Goal: Task Accomplishment & Management: Manage account settings

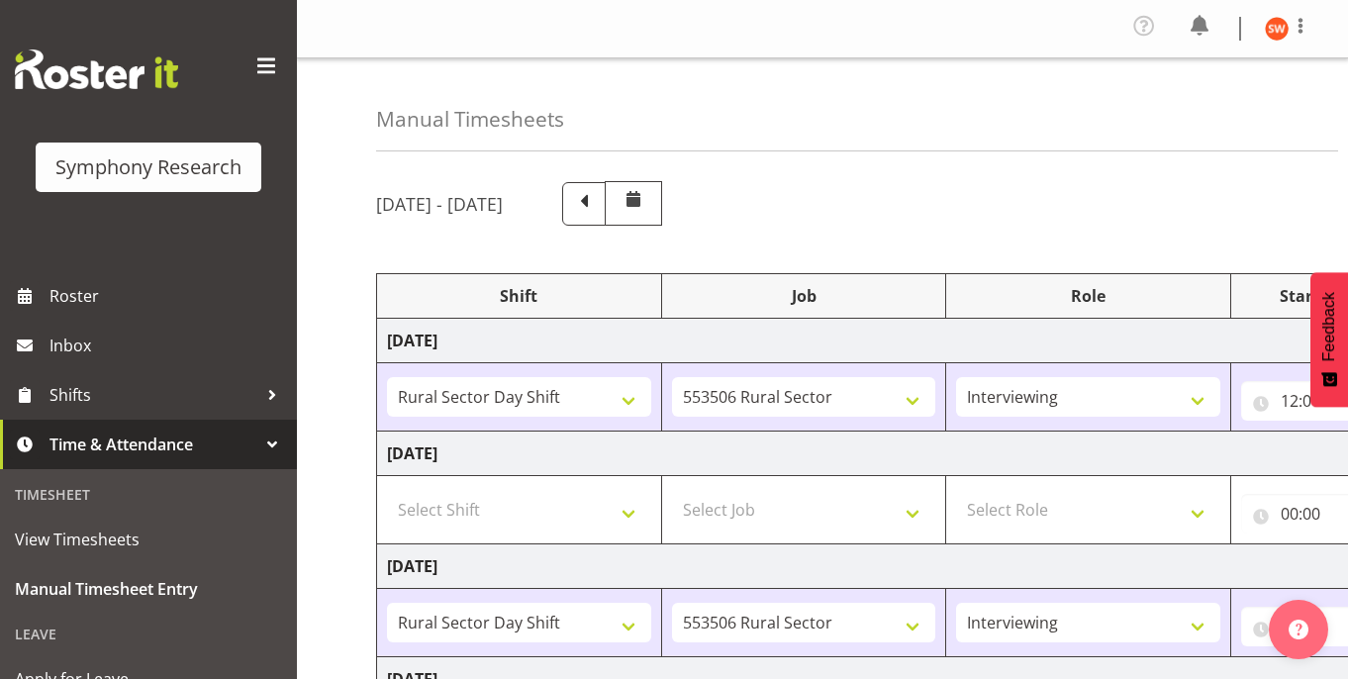
select select "81297"
select select "10587"
select select "47"
select select "81297"
select select "10587"
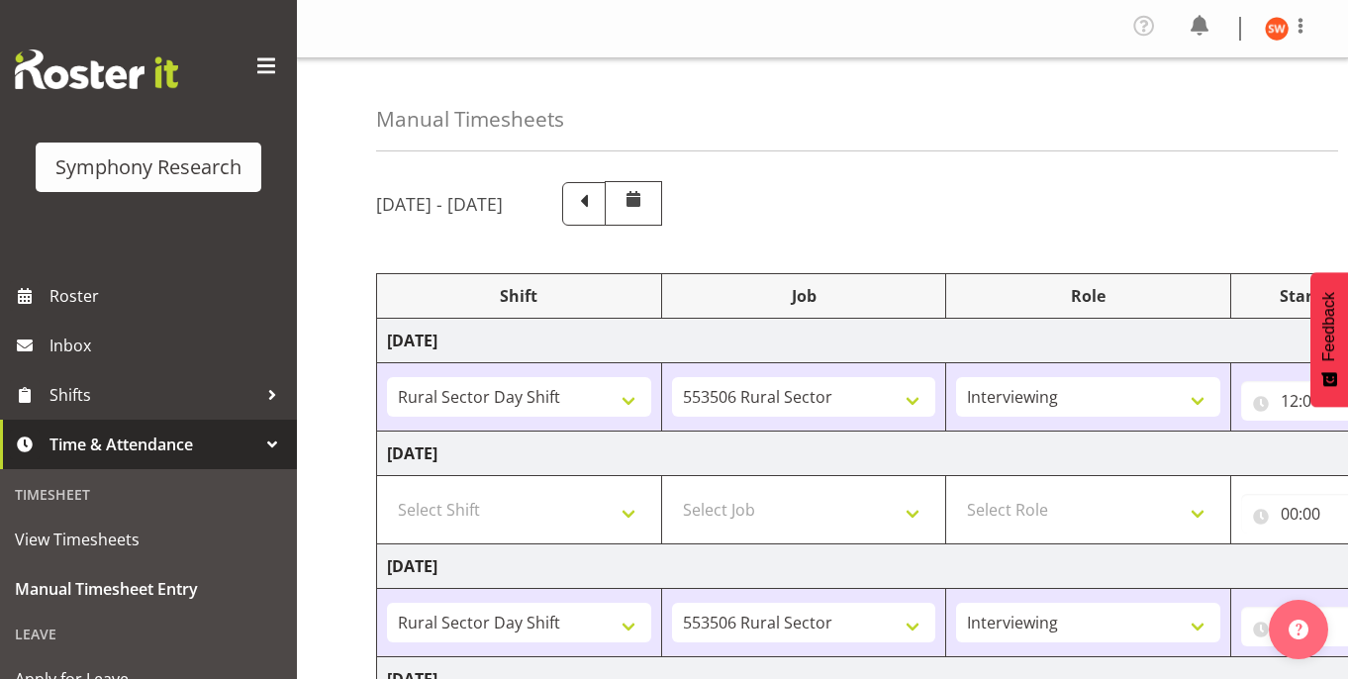
select select "47"
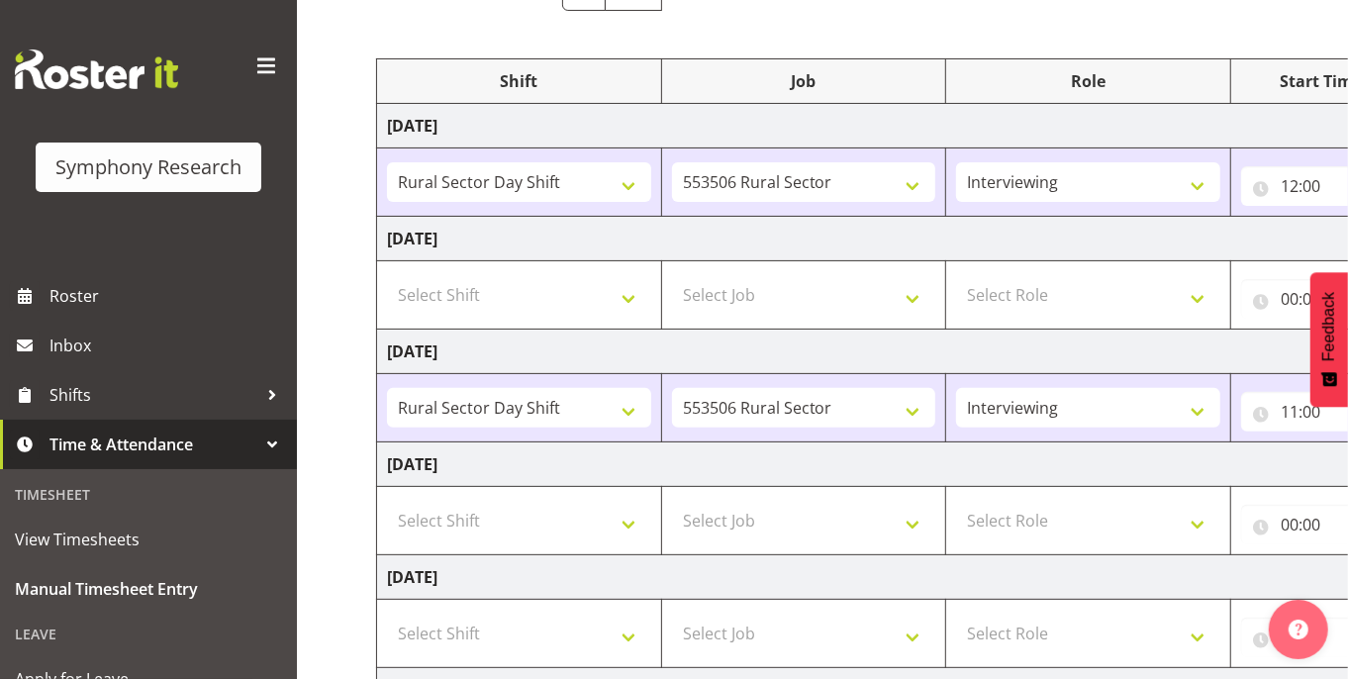
scroll to position [239, 0]
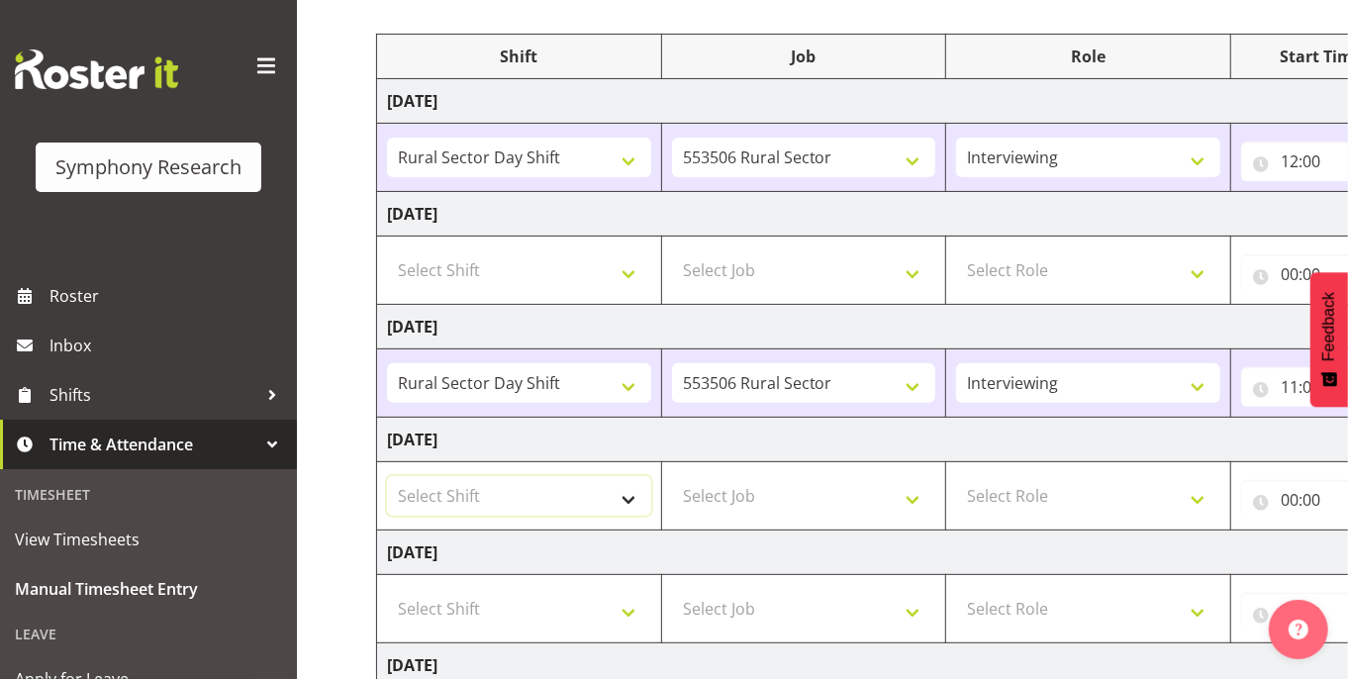
click at [623, 489] on select "Select Shift !!Weekend Residential (Roster IT Shift Label) *Business 9/10am ~ 4…" at bounding box center [519, 496] width 264 height 40
select select "81297"
click at [387, 477] on select "Select Shift !!Weekend Residential (Roster IT Shift Label) *Business 9/10am ~ 4…" at bounding box center [519, 496] width 264 height 40
click at [866, 502] on select "Select Job 550060 IF Admin 553492 World Poll Aus Wave 2 Main 2025 553493 World …" at bounding box center [804, 496] width 264 height 40
select select "10587"
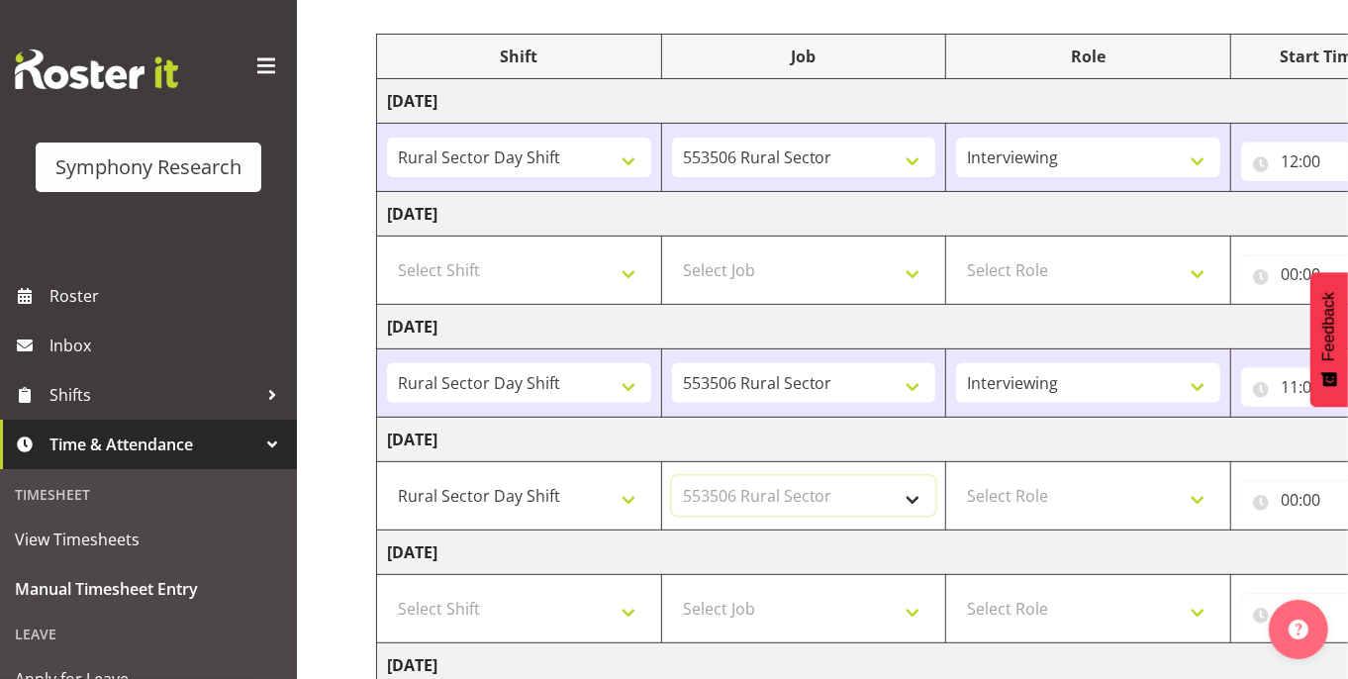
click at [672, 477] on select "Select Job 550060 IF Admin 553492 World Poll Aus Wave 2 Main 2025 553493 World …" at bounding box center [804, 496] width 264 height 40
click at [487, 501] on select "!!Weekend Residential (Roster IT Shift Label) *Business 9/10am ~ 4:30pm *Busine…" at bounding box center [519, 496] width 264 height 40
click at [1203, 504] on select "Select Role Briefing Interviewing" at bounding box center [1088, 496] width 264 height 40
select select "47"
click at [956, 477] on select "Select Role Briefing Interviewing" at bounding box center [1088, 496] width 264 height 40
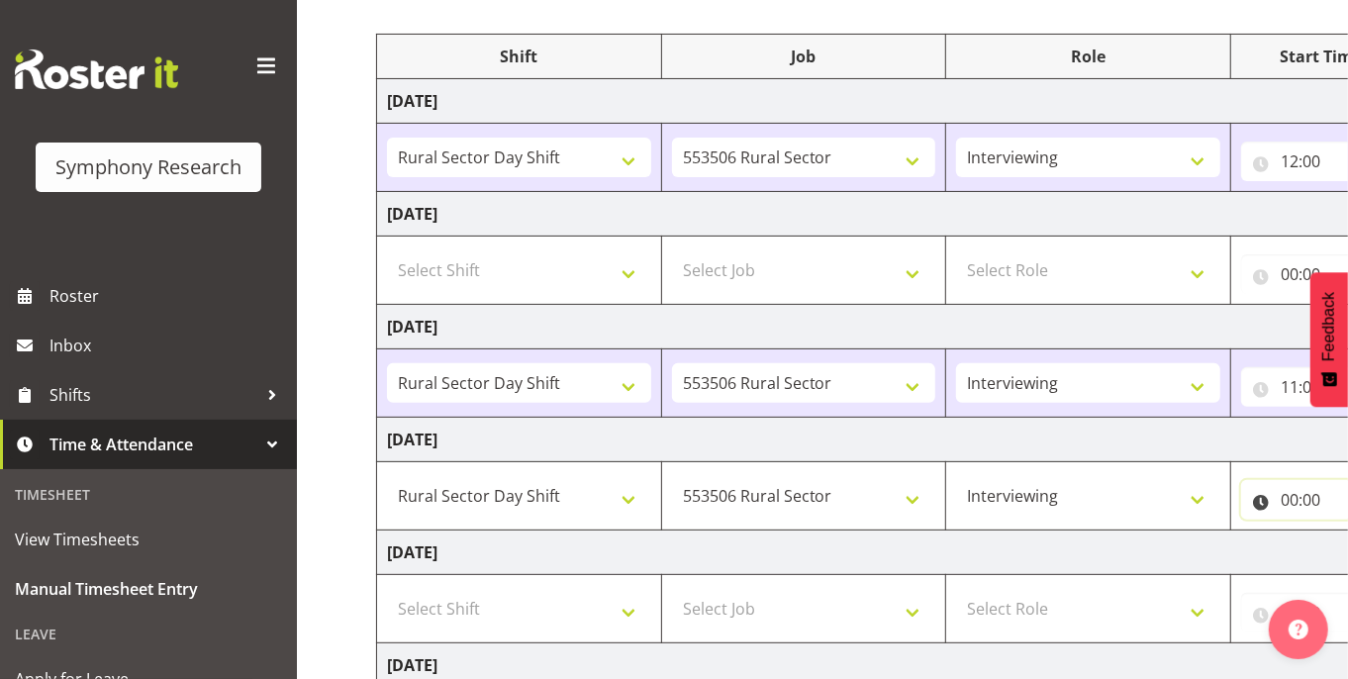
click at [1303, 503] on input "00:00" at bounding box center [1320, 500] width 159 height 40
drag, startPoint x: 773, startPoint y: 668, endPoint x: 974, endPoint y: 671, distance: 200.9
click at [974, 671] on td "[DATE]" at bounding box center [1069, 665] width 1384 height 45
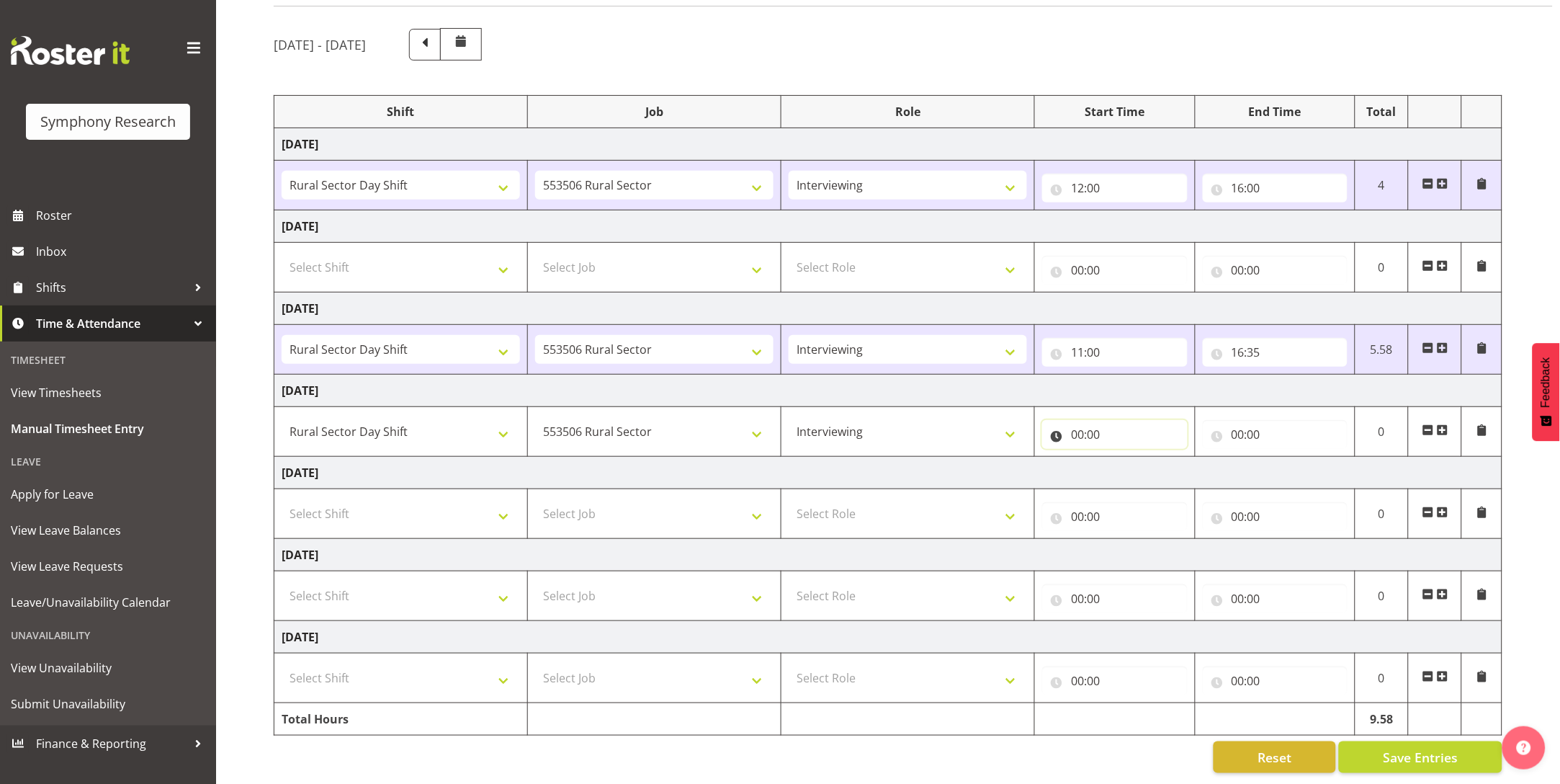
click at [981, 420] on input "00:00" at bounding box center [1114, 435] width 145 height 29
click at [981, 457] on select "00 01 02 03 04 05 06 07 08 09 10 11 12 13 14 15 16 17 18 19 20 21 22 23" at bounding box center [1141, 472] width 33 height 29
select select "9"
click at [981, 457] on select "00 01 02 03 04 05 06 07 08 09 10 11 12 13 14 15 16 17 18 19 20 21 22 23" at bounding box center [1141, 472] width 33 height 29
type input "09:00"
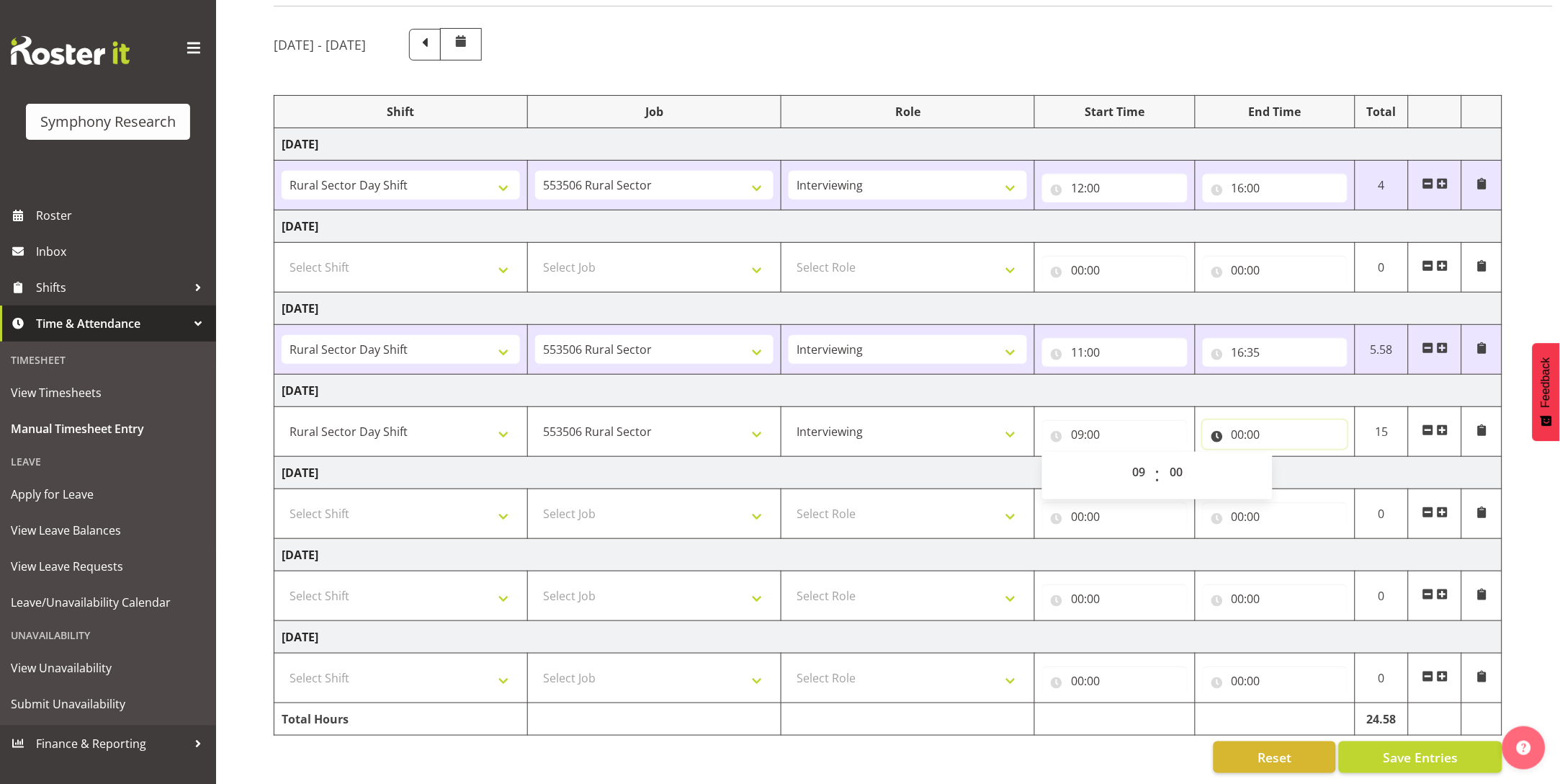
click at [981, 420] on input "00:00" at bounding box center [1275, 435] width 145 height 29
click at [981, 457] on select "00 01 02 03 04 05 06 07 08 09 10 11 12 13 14 15 16 17 18 19 20 21 22 23" at bounding box center [1301, 472] width 33 height 29
click at [981, 458] on select "00 01 02 03 04 05 06 07 08 09 10 11 12 13 14 15 16 17 18 19 20 21 22 23" at bounding box center [1301, 472] width 33 height 29
select select "16"
click at [981, 457] on select "00 01 02 03 04 05 06 07 08 09 10 11 12 13 14 15 16 17 18 19 20 21 22 23" at bounding box center [1301, 472] width 33 height 29
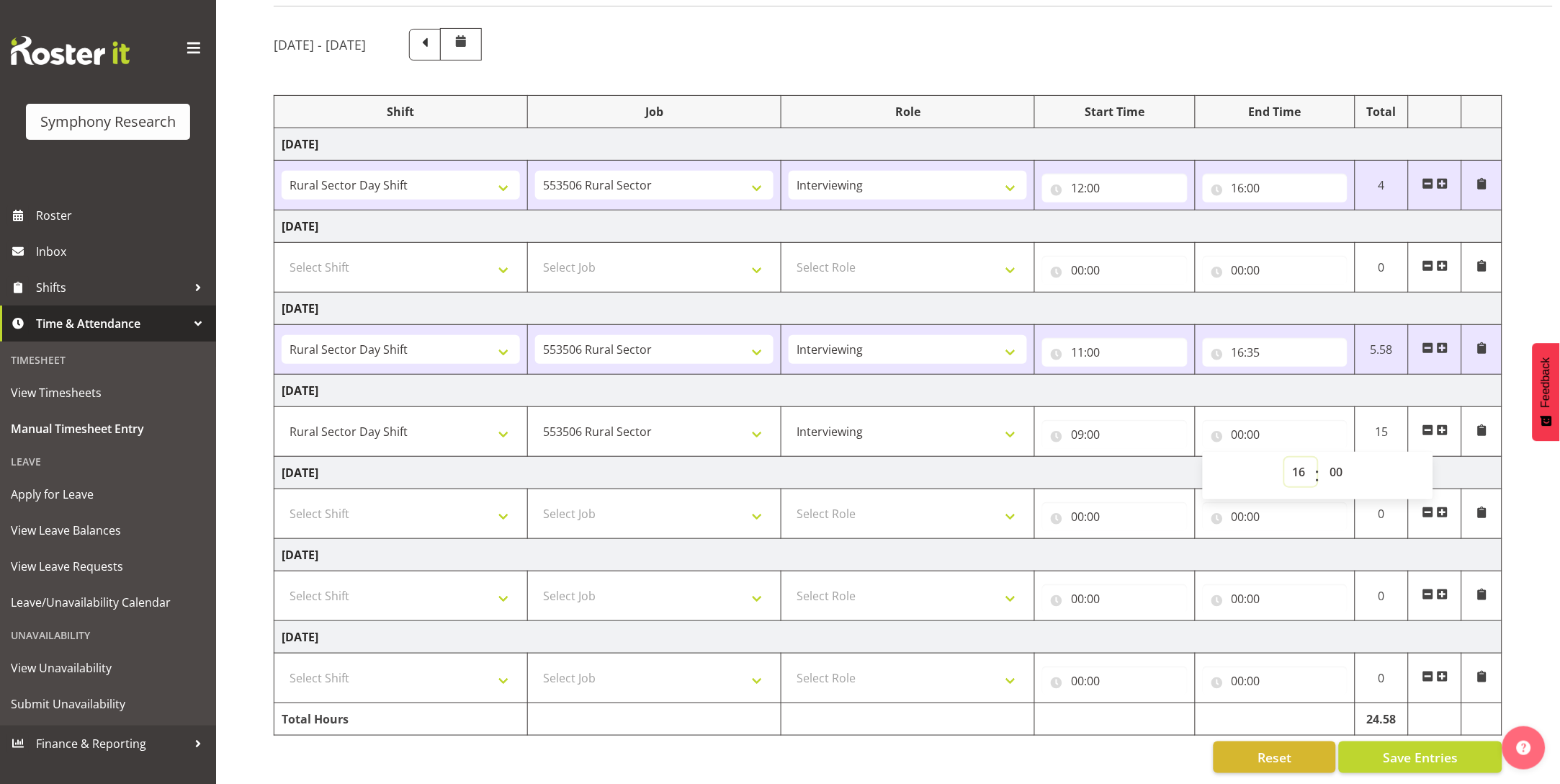
type input "16:00"
click at [981, 456] on td "[DATE]" at bounding box center [888, 472] width 1228 height 33
click at [981, 494] on span "Save Entries" at bounding box center [1420, 757] width 75 height 19
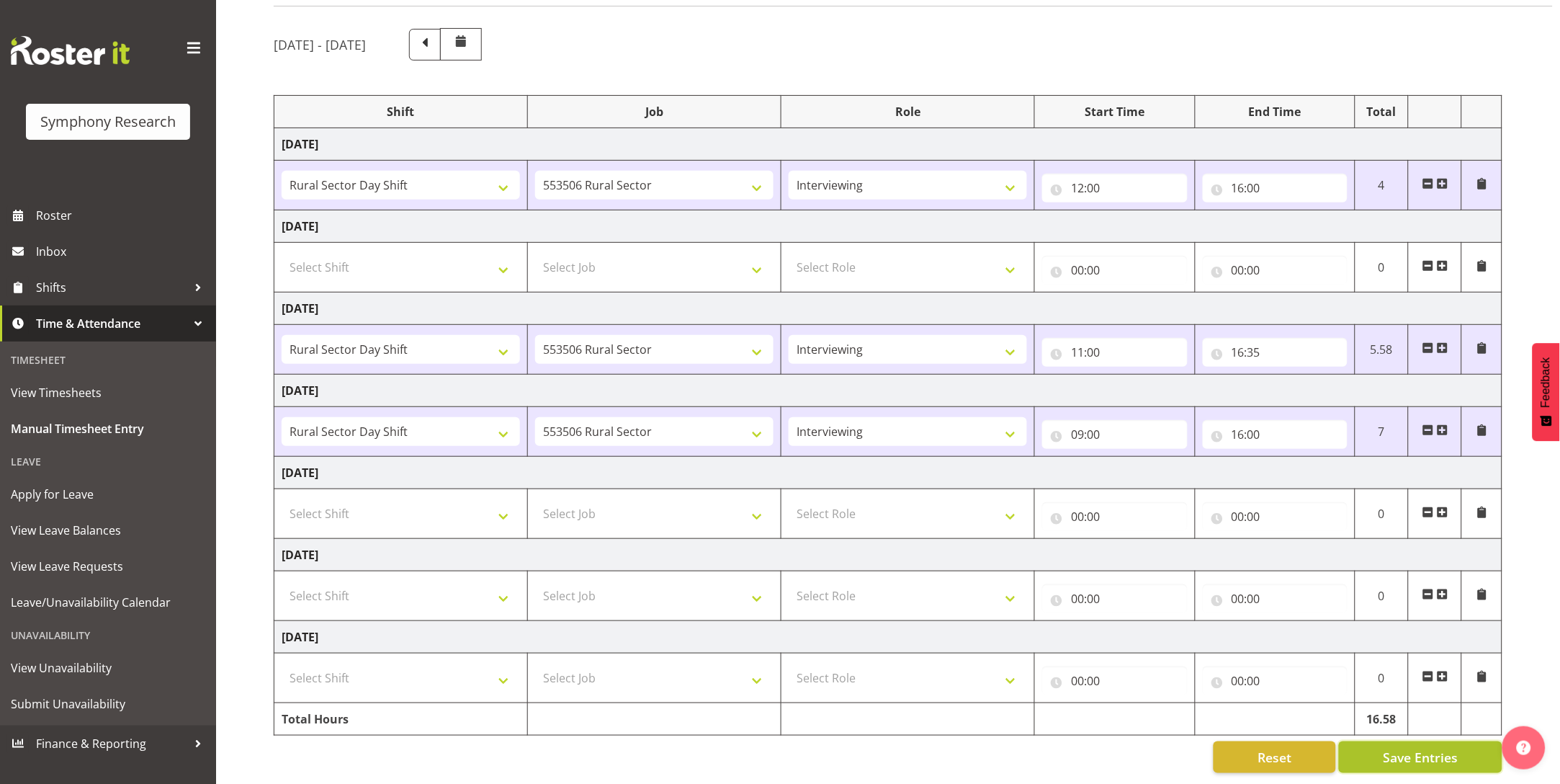
click at [981, 494] on span "Save Entries" at bounding box center [1420, 757] width 75 height 19
click at [976, 494] on div "Reset Save Entries" at bounding box center [888, 757] width 1229 height 32
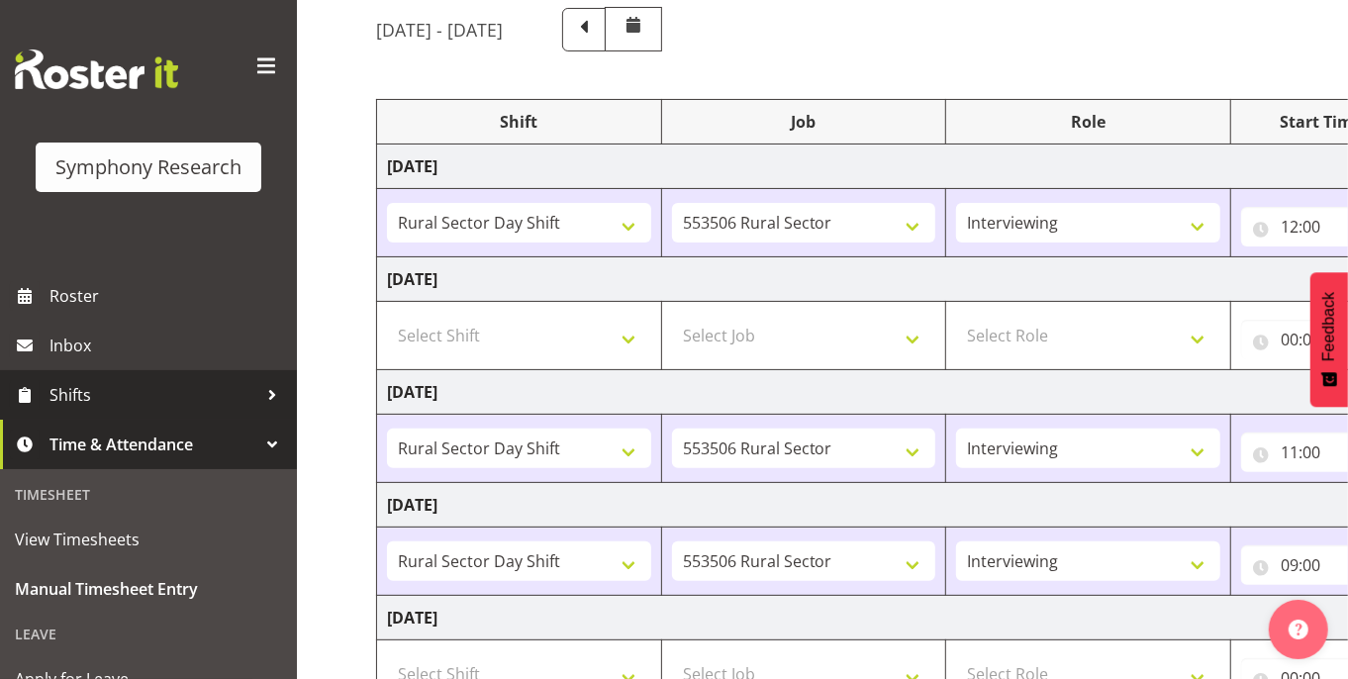
click at [43, 389] on link "Shifts" at bounding box center [148, 394] width 297 height 49
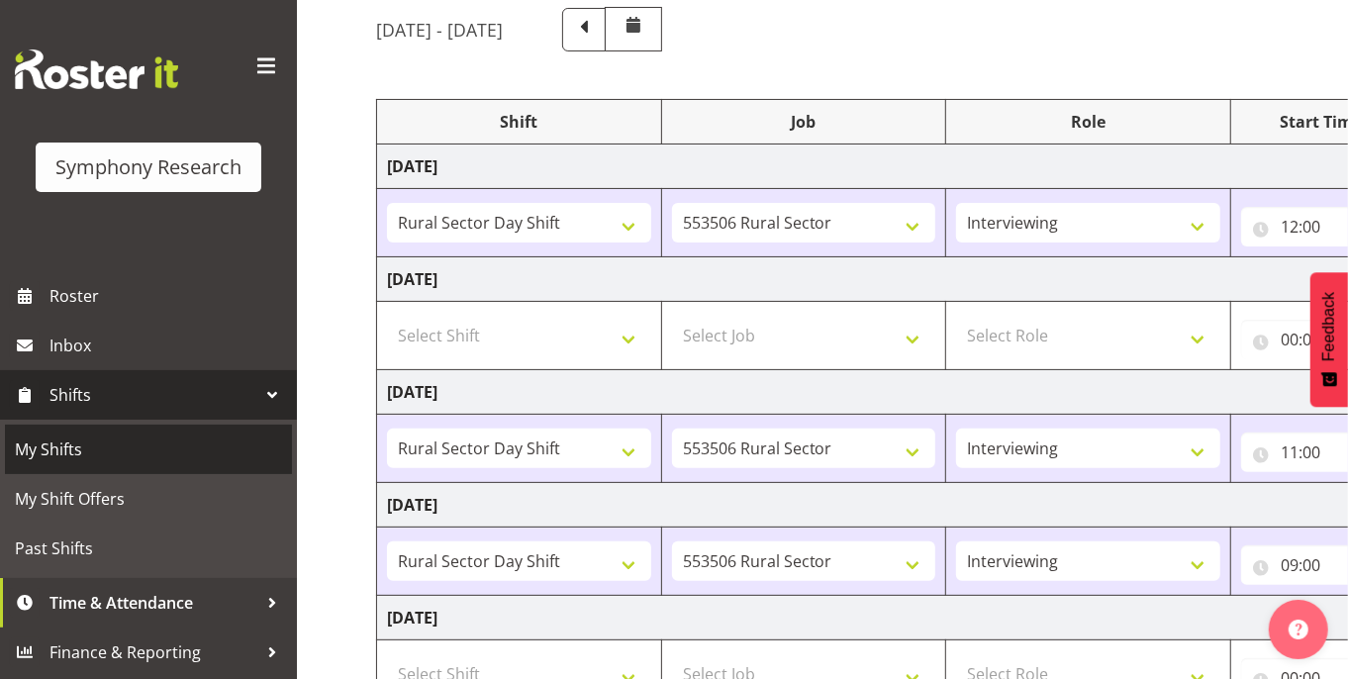
click at [53, 444] on span "My Shifts" at bounding box center [148, 449] width 267 height 30
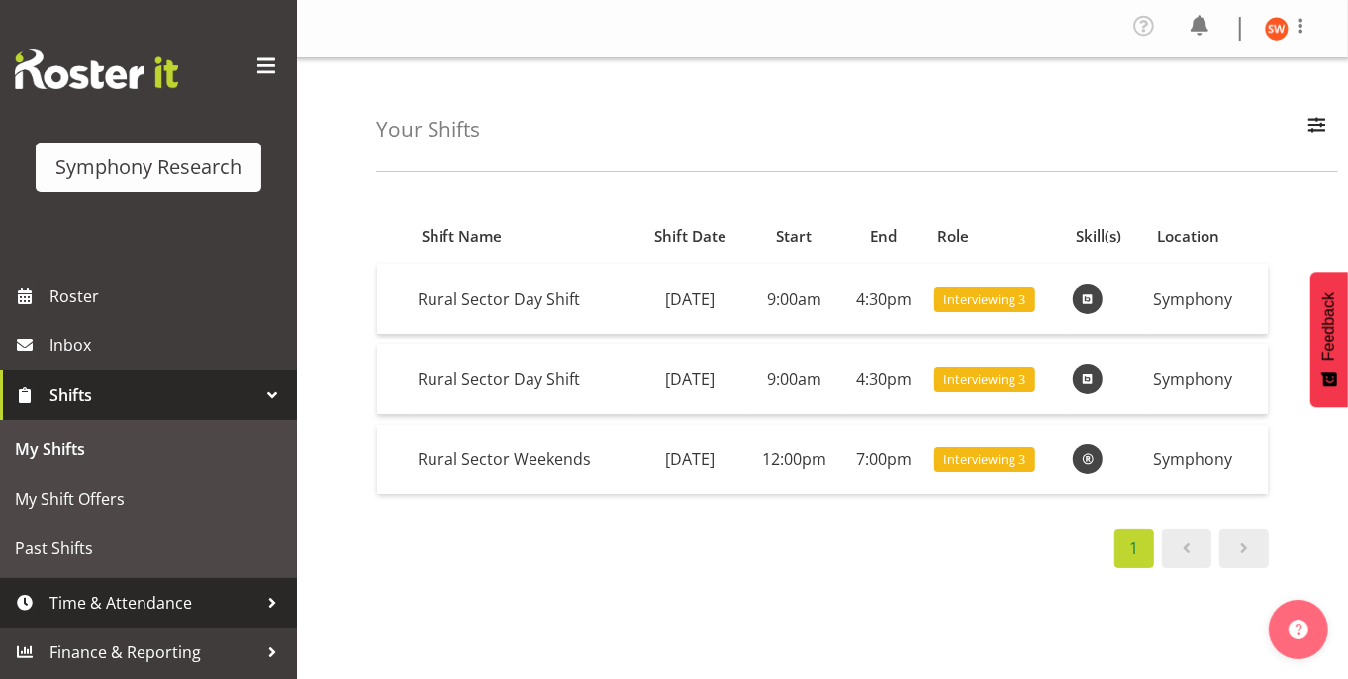
click at [128, 590] on span "Time & Attendance" at bounding box center [153, 603] width 208 height 30
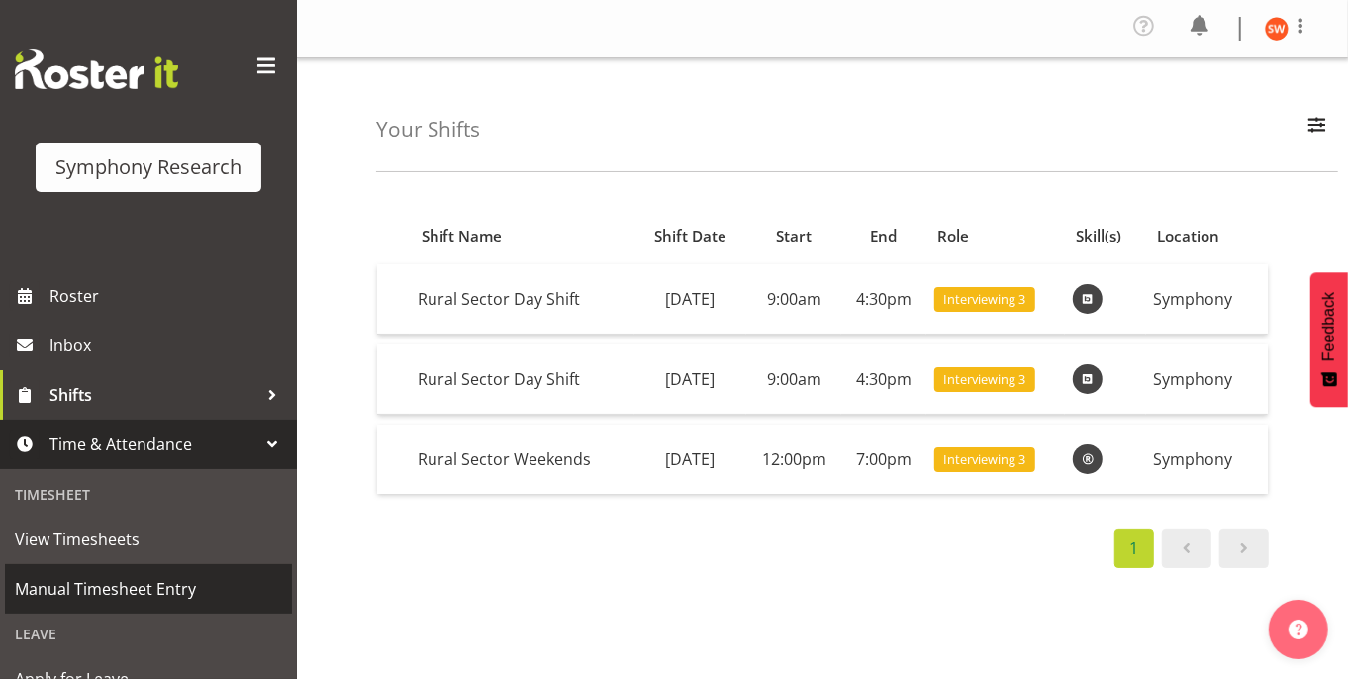
click at [98, 587] on span "Manual Timesheet Entry" at bounding box center [148, 589] width 267 height 30
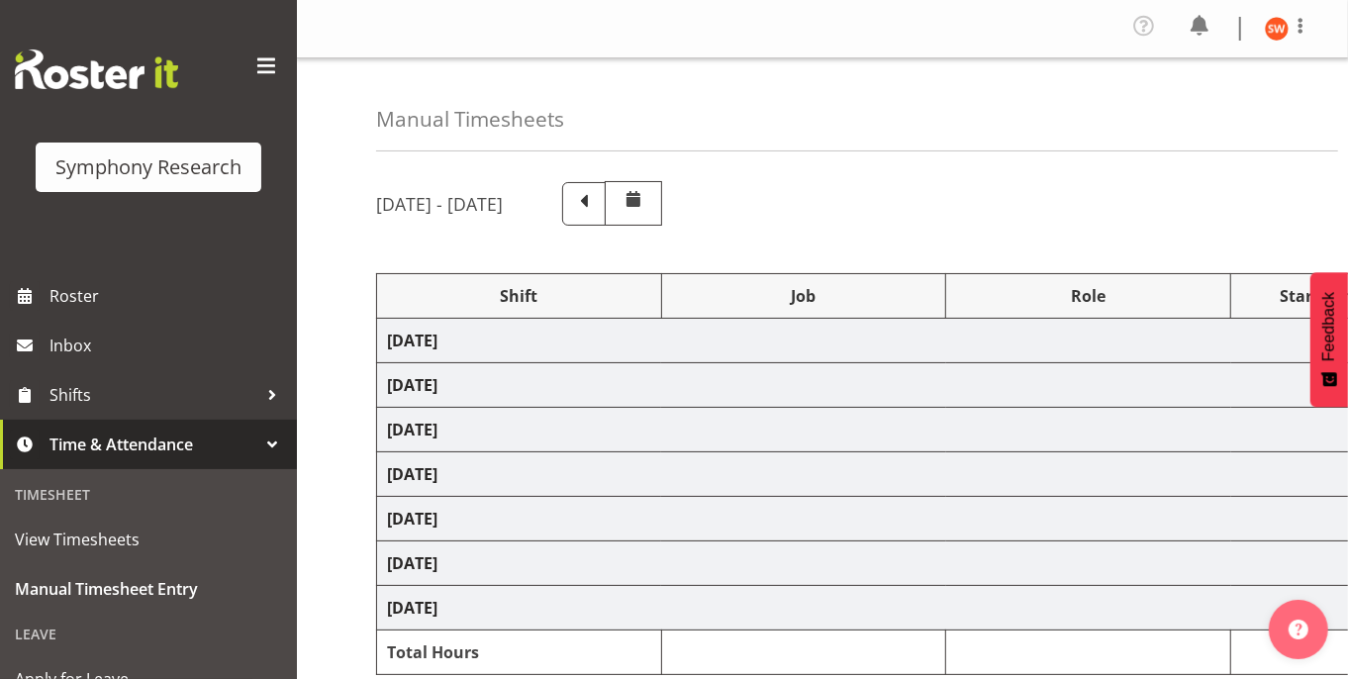
select select "81297"
select select "10587"
select select "47"
select select "81297"
select select "10587"
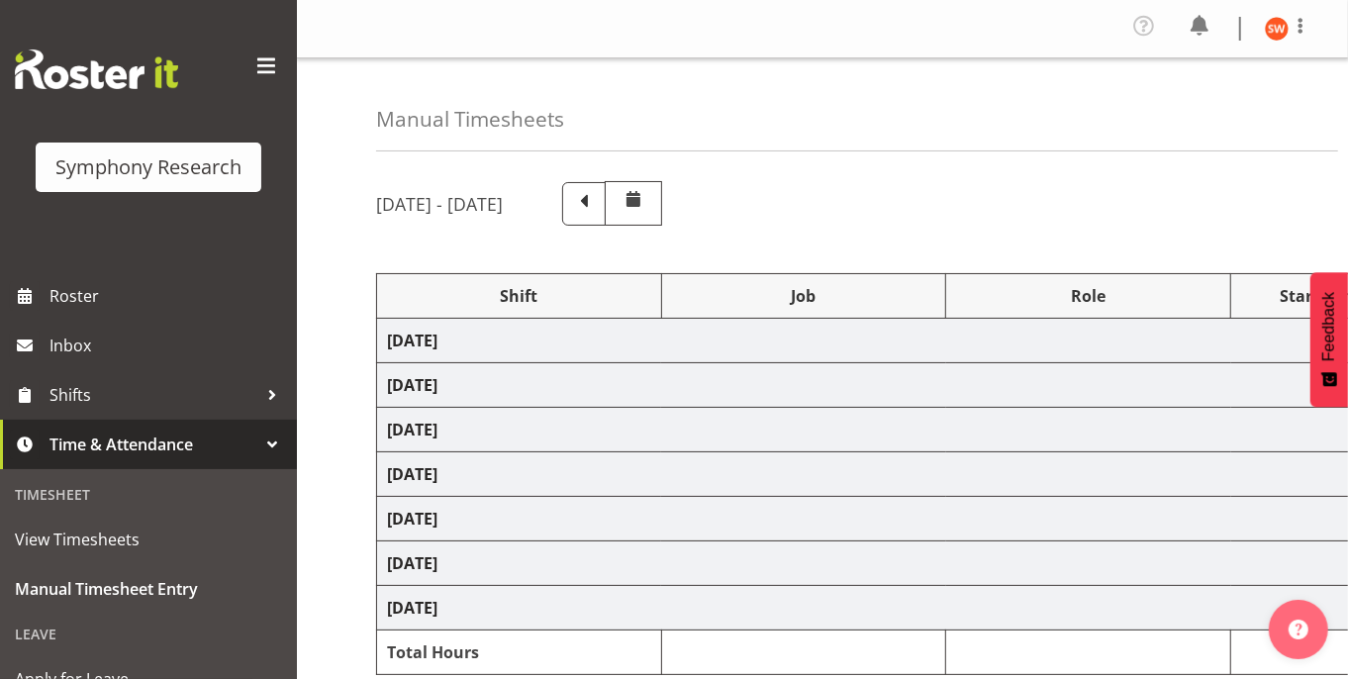
select select "47"
select select "81297"
select select "10587"
select select "47"
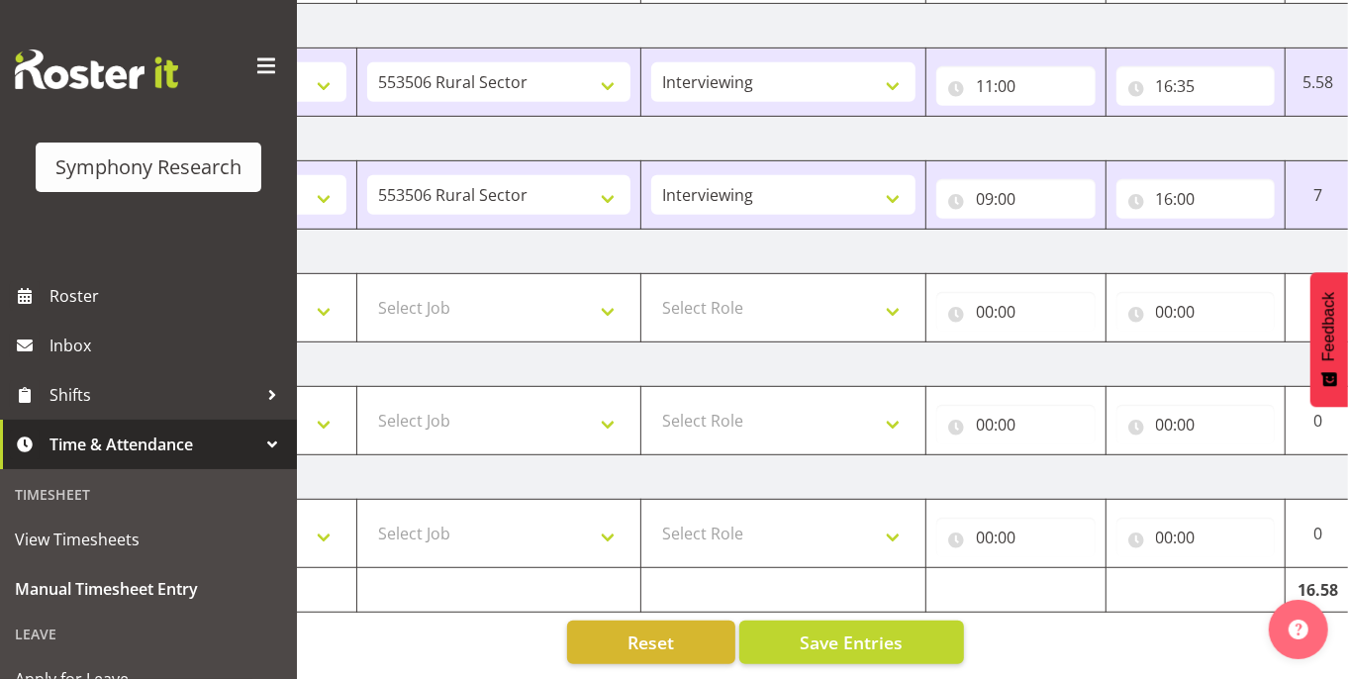
scroll to position [0, 413]
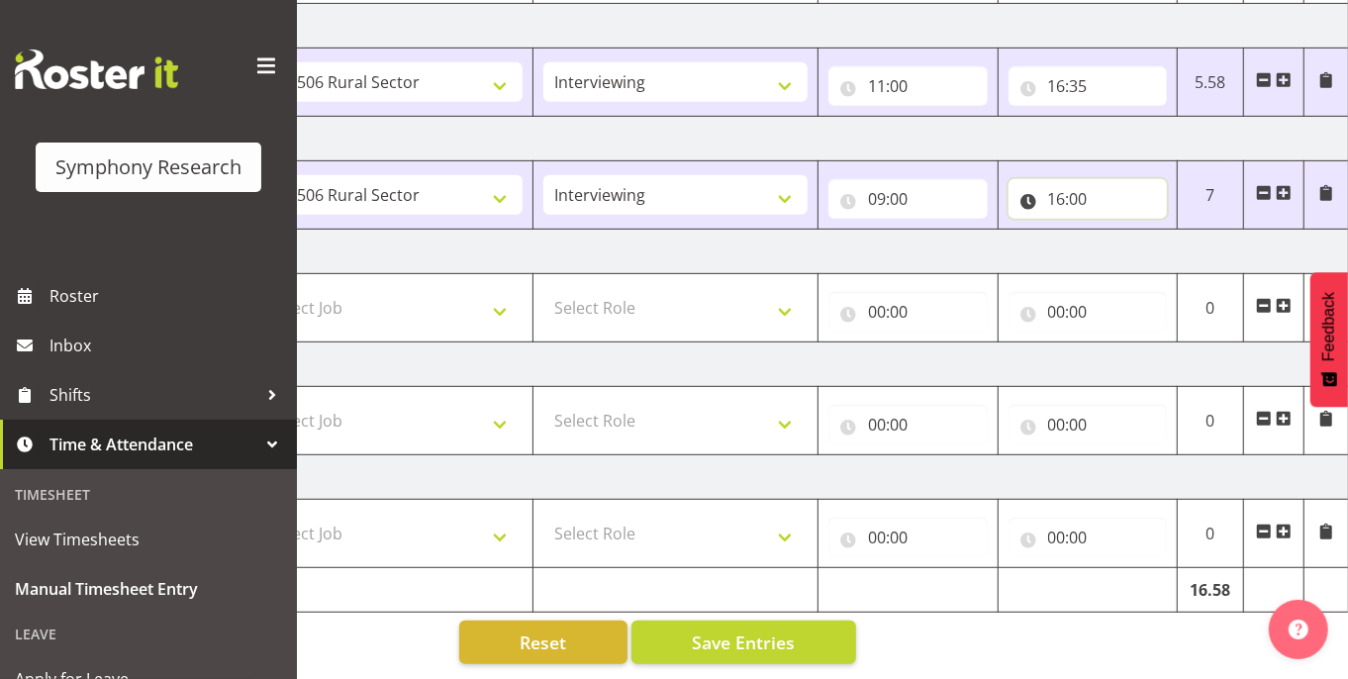
click at [1100, 179] on input "16:00" at bounding box center [1087, 199] width 159 height 40
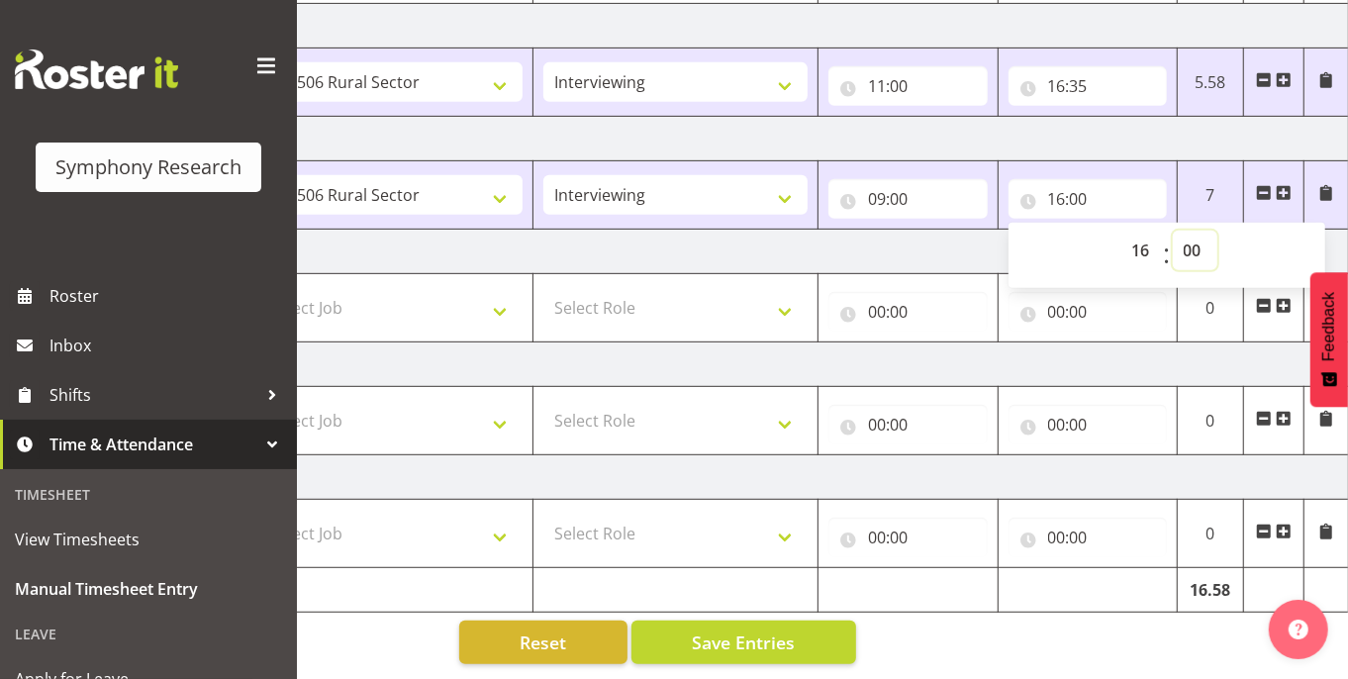
click at [1198, 231] on select "00 01 02 03 04 05 06 07 08 09 10 11 12 13 14 15 16 17 18 19 20 21 22 23 24 25 2…" at bounding box center [1194, 251] width 45 height 40
select select "30"
click at [1172, 231] on select "00 01 02 03 04 05 06 07 08 09 10 11 12 13 14 15 16 17 18 19 20 21 22 23 24 25 2…" at bounding box center [1194, 251] width 45 height 40
type input "16:30"
click at [1059, 610] on div "Manual Timesheets [DATE] - [DATE] Shift Job Role Start Time End Time Total [DAT…" at bounding box center [822, 98] width 1051 height 1161
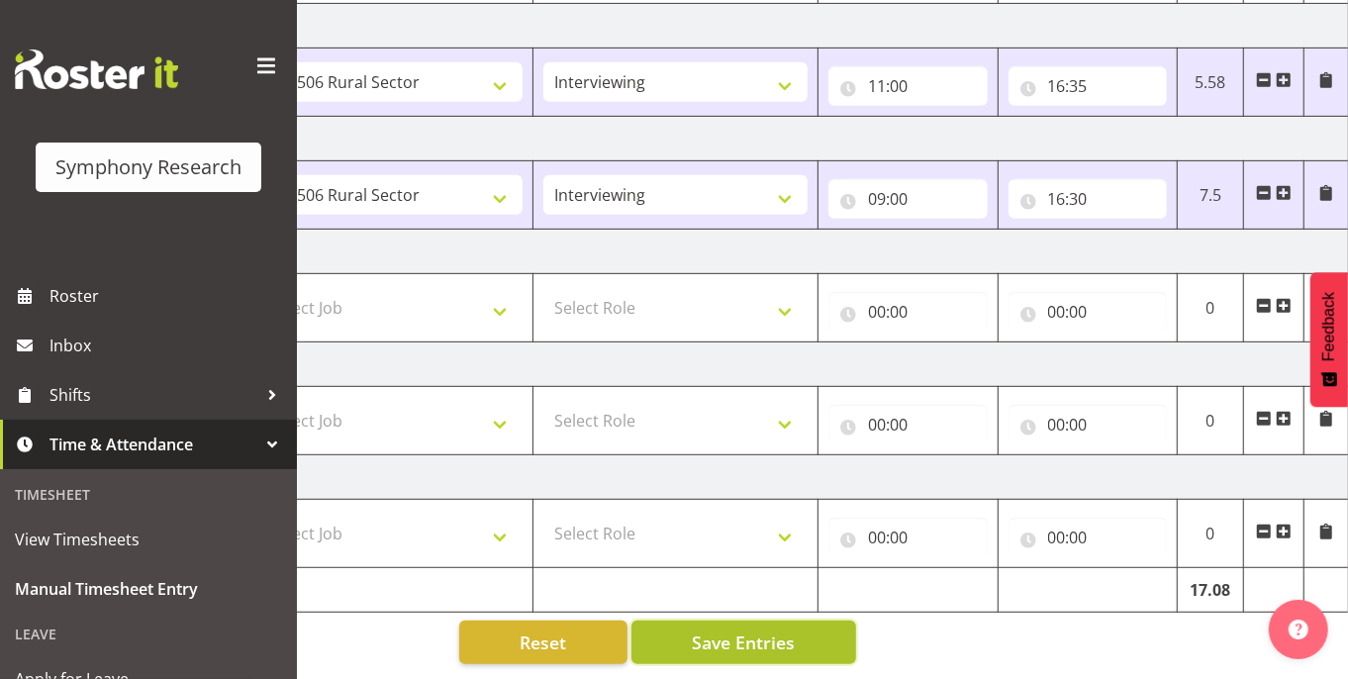
click at [817, 620] on button "Save Entries" at bounding box center [743, 642] width 225 height 44
